Goal: Task Accomplishment & Management: Manage account settings

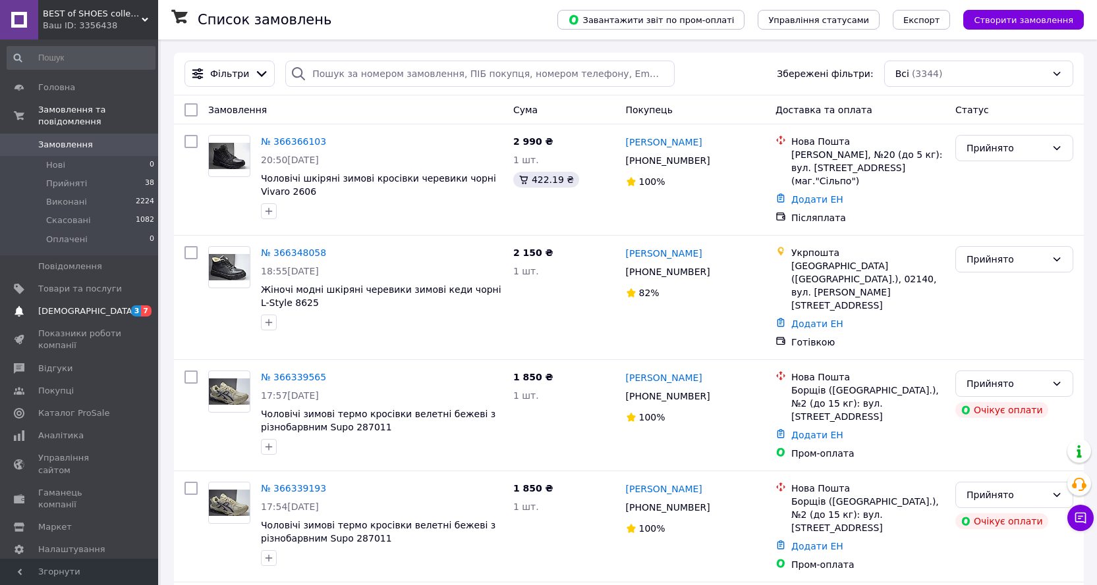
click at [90, 306] on span "[DEMOGRAPHIC_DATA]" at bounding box center [80, 312] width 84 height 12
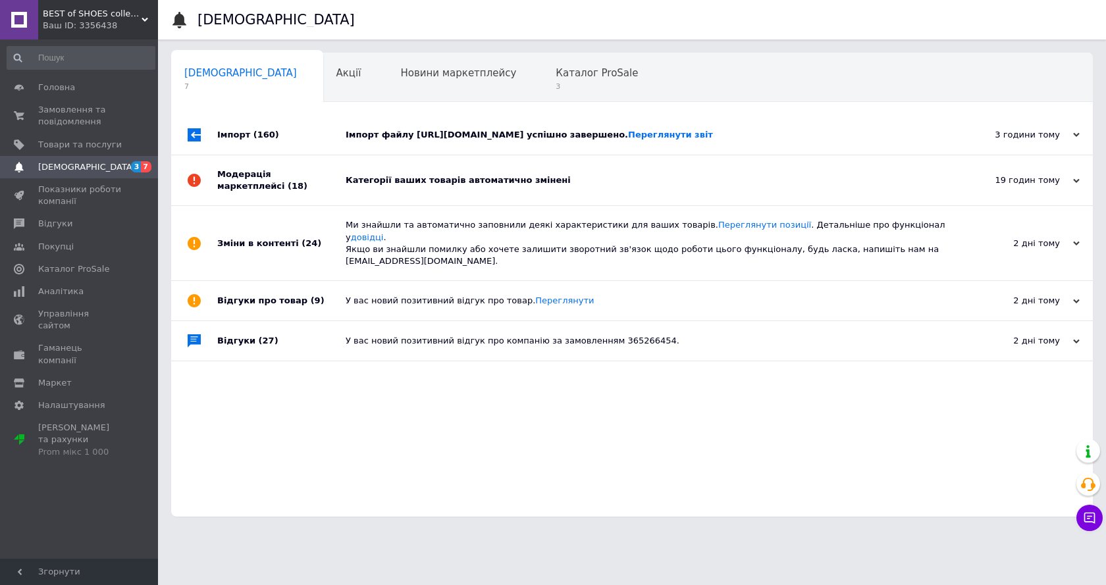
click at [495, 183] on div "Категорії ваших товарів автоматично змінені" at bounding box center [647, 181] width 603 height 12
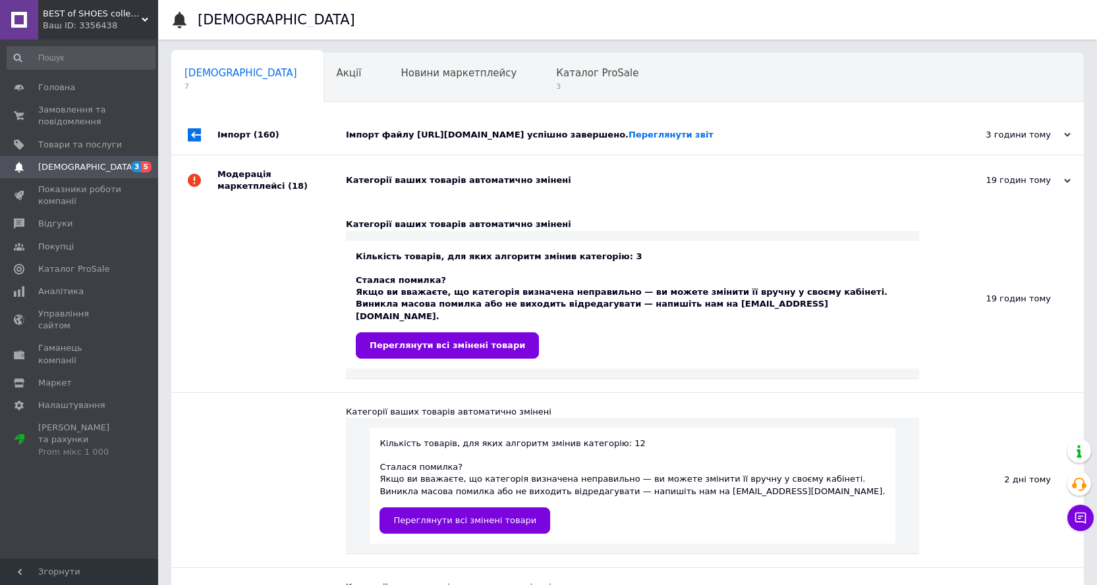
click at [71, 168] on span "[DEMOGRAPHIC_DATA]" at bounding box center [86, 167] width 97 height 12
click at [556, 74] on span "Каталог ProSale" at bounding box center [597, 73] width 82 height 12
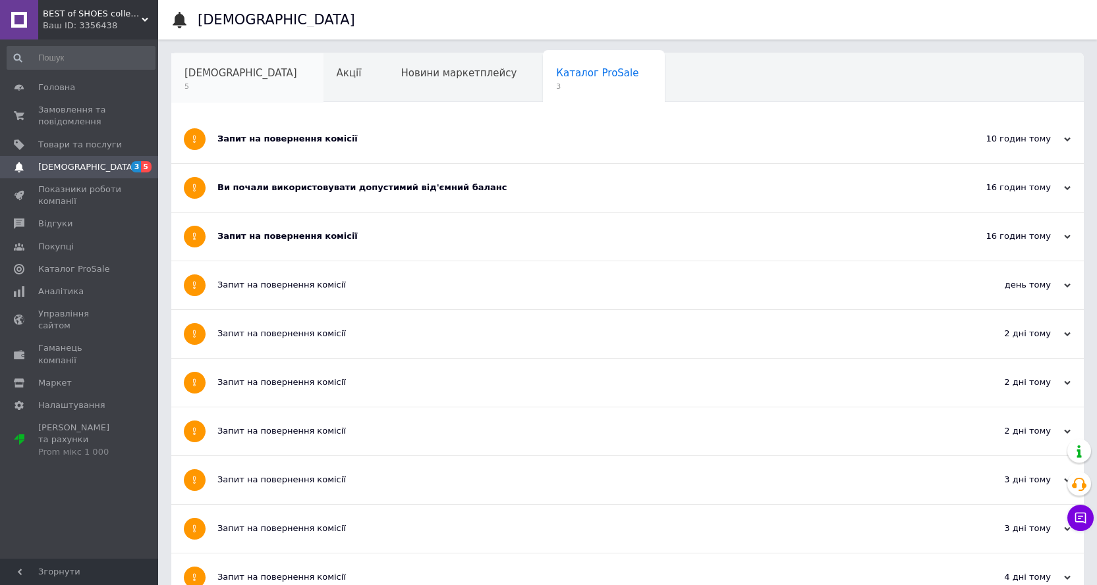
click at [209, 81] on div "[DEMOGRAPHIC_DATA] 5" at bounding box center [247, 78] width 152 height 50
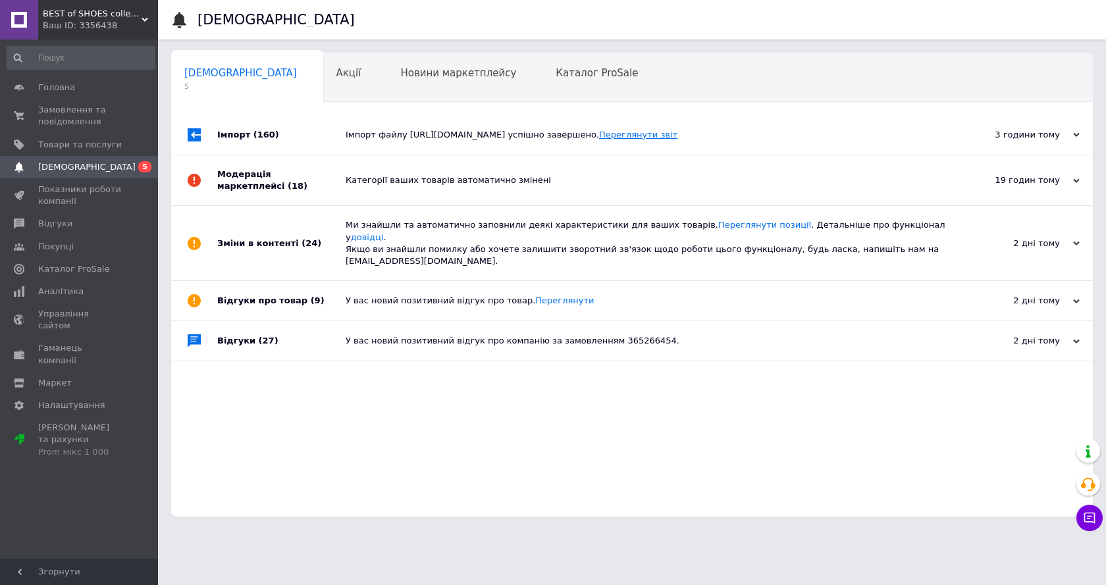
click at [678, 132] on link "Переглянути звіт" at bounding box center [638, 135] width 78 height 10
